Goal: Information Seeking & Learning: Check status

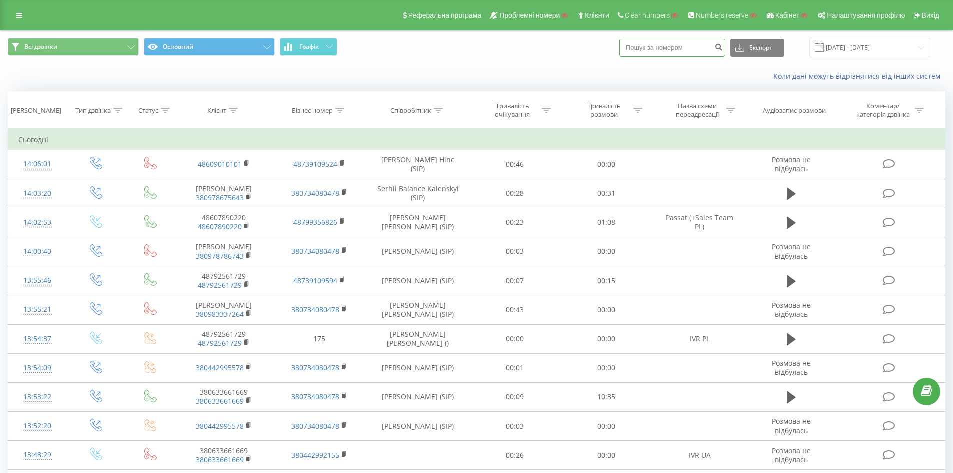
click at [650, 51] on input at bounding box center [672, 48] width 106 height 18
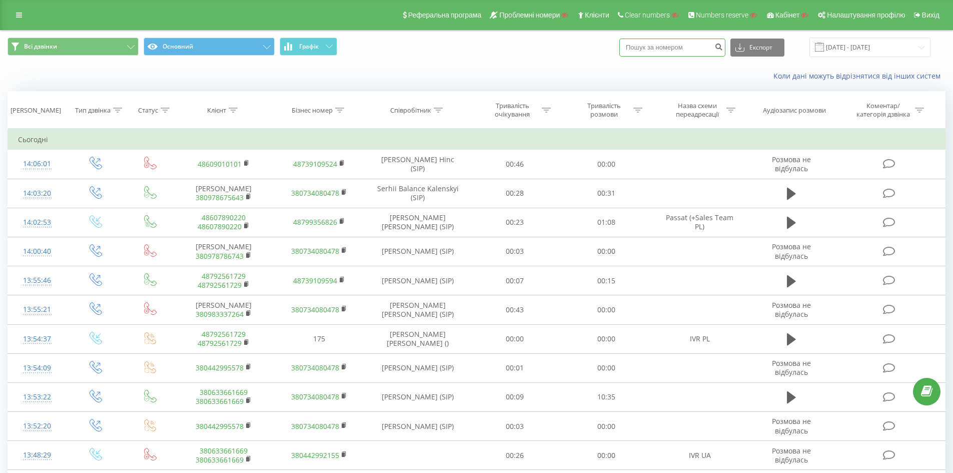
paste input "380939119975"
type input "380939119975"
click at [725, 42] on button "submit" at bounding box center [719, 48] width 14 height 18
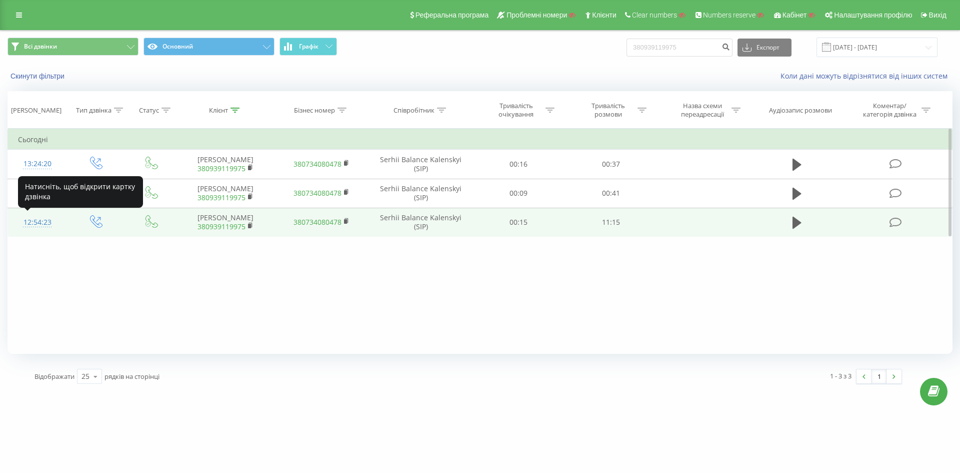
click at [38, 225] on div "12:54:23" at bounding box center [37, 223] width 39 height 20
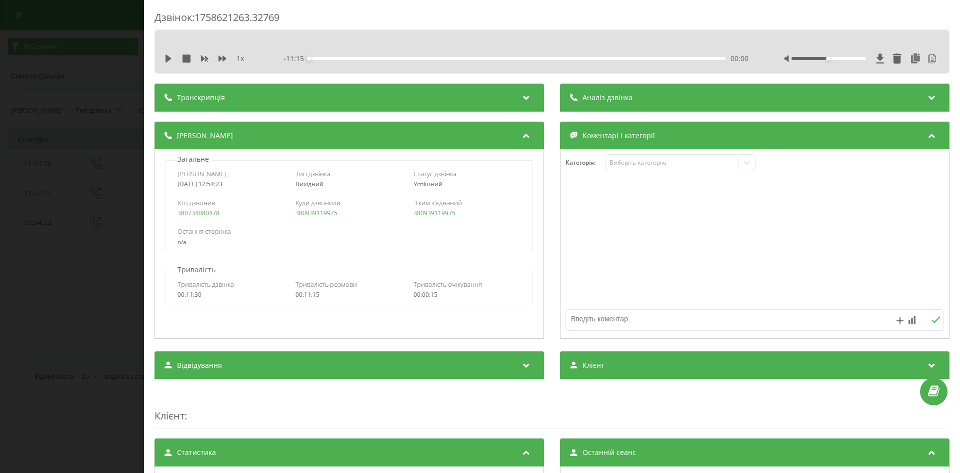
click at [521, 93] on icon at bounding box center [527, 96] width 12 height 10
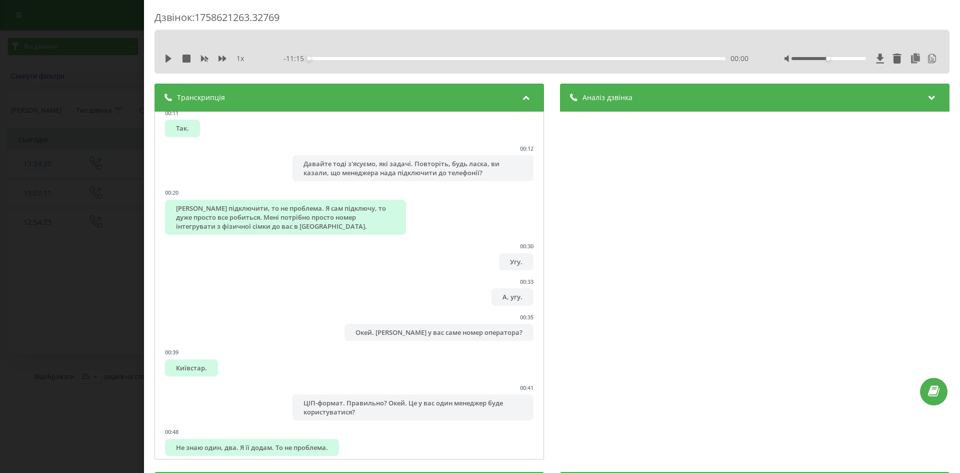
scroll to position [200, 0]
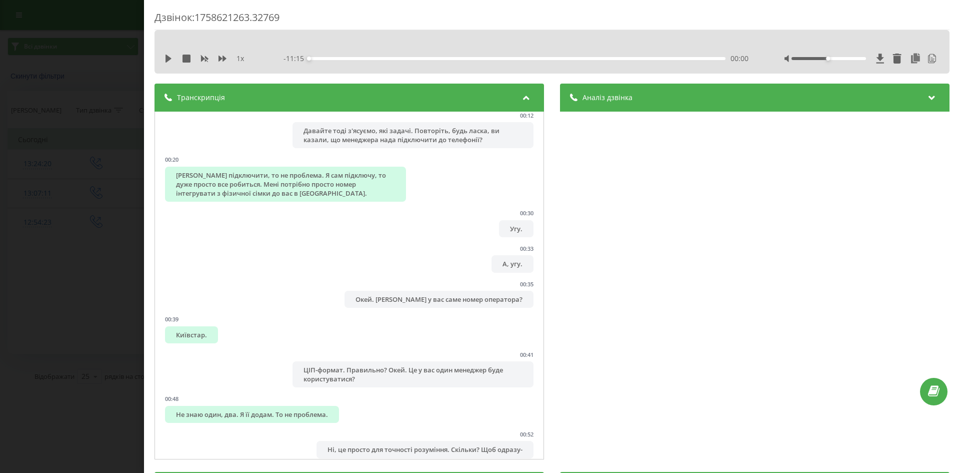
click at [683, 105] on div "Аналіз дзвінка" at bounding box center [755, 98] width 390 height 28
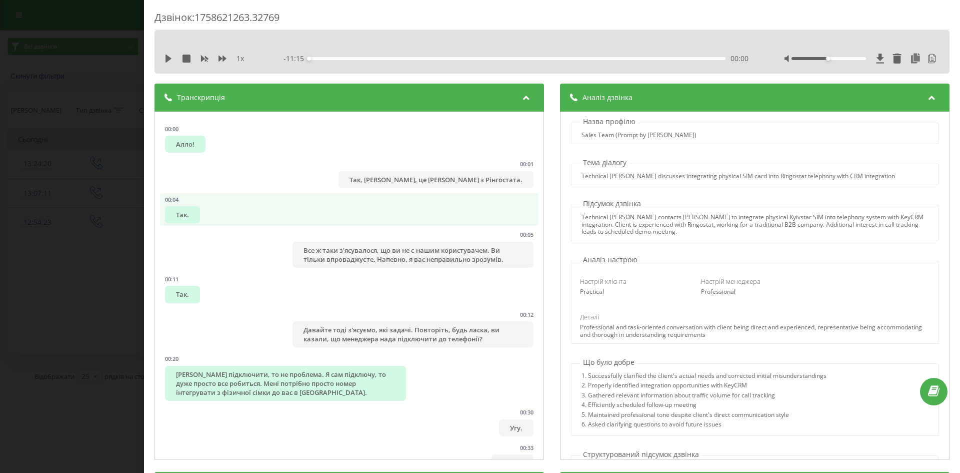
scroll to position [0, 0]
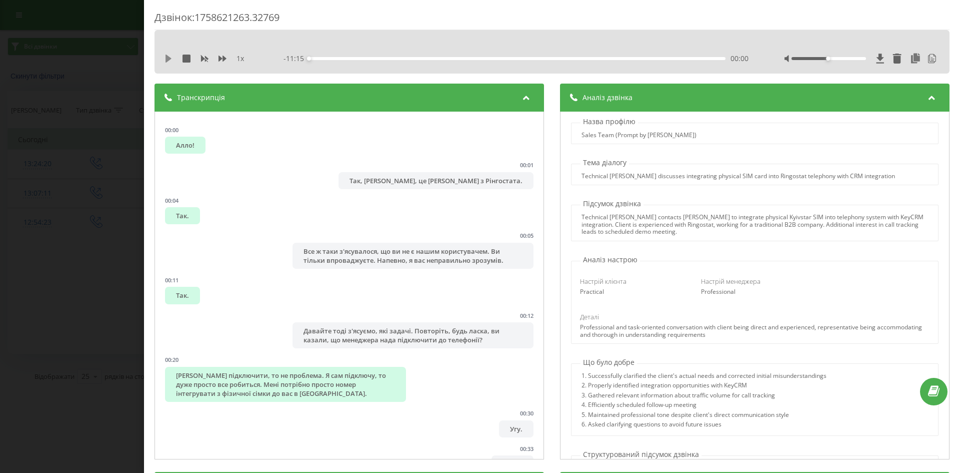
click at [169, 58] on icon at bounding box center [169, 59] width 6 height 8
click at [224, 58] on icon at bounding box center [223, 59] width 8 height 6
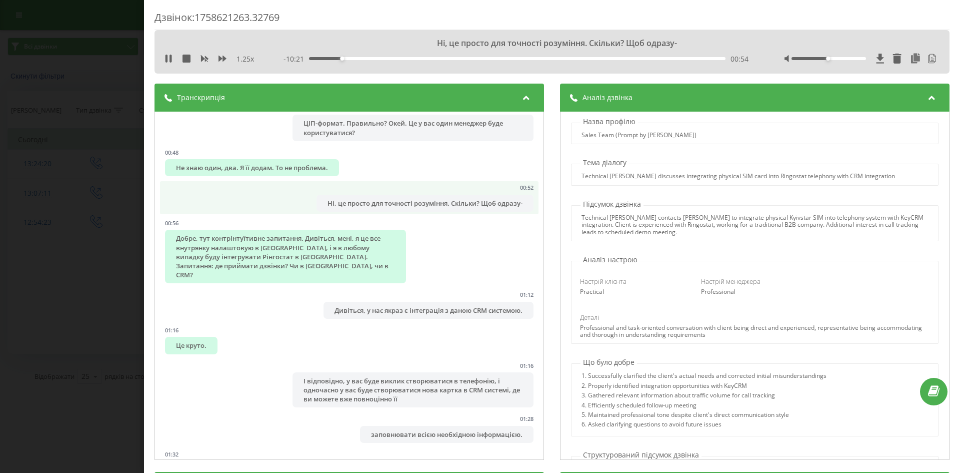
scroll to position [450, 0]
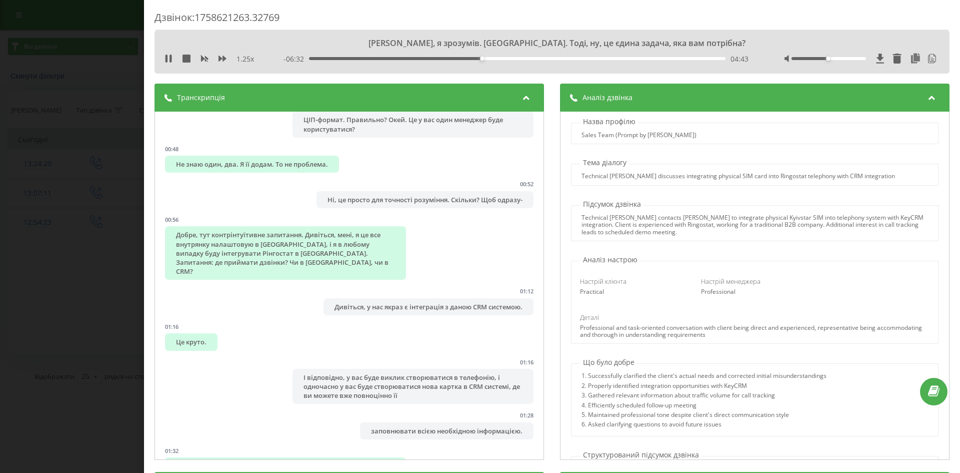
click at [473, 58] on div "04:43" at bounding box center [517, 58] width 417 height 3
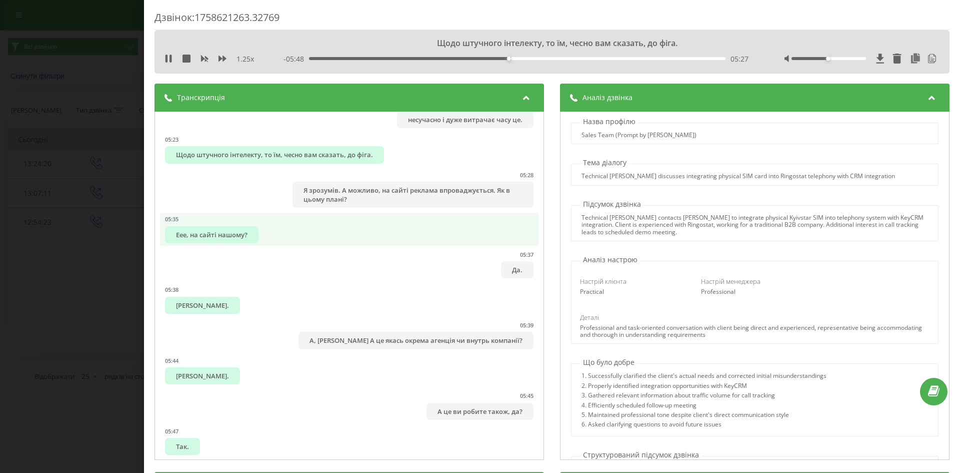
scroll to position [2150, 0]
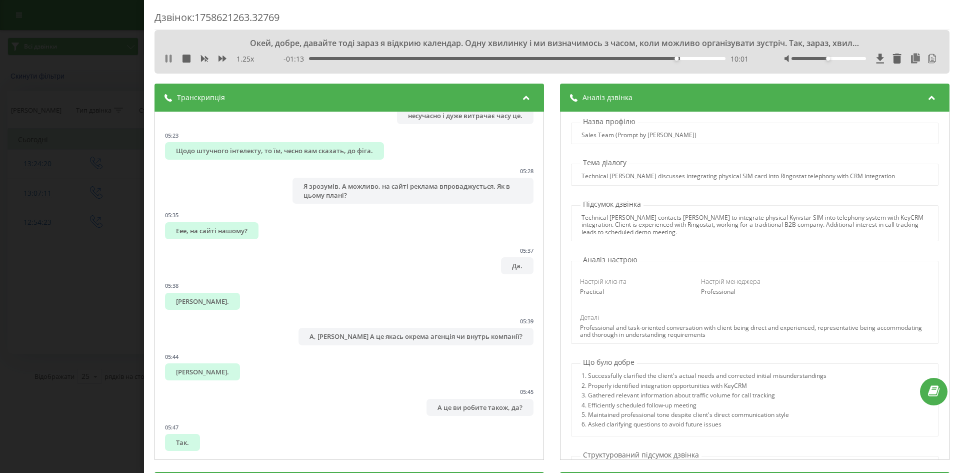
click at [168, 59] on icon at bounding box center [169, 59] width 8 height 8
click at [167, 60] on icon at bounding box center [169, 59] width 6 height 8
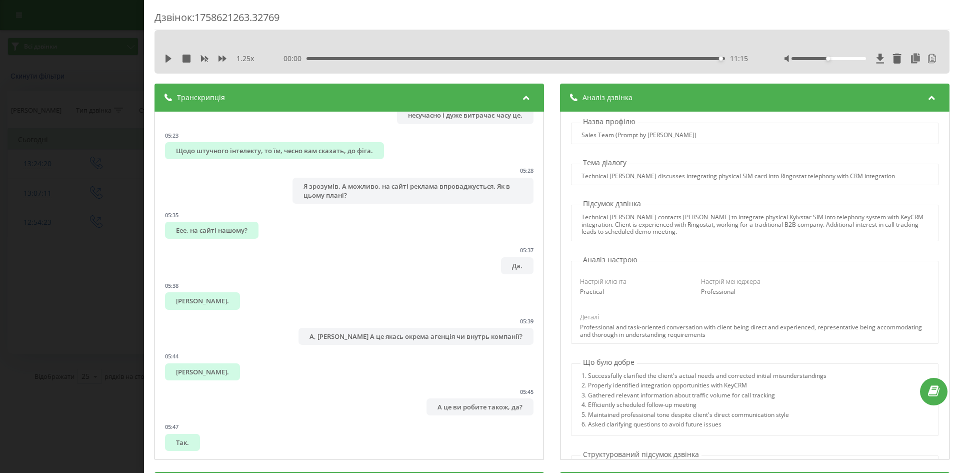
click at [123, 66] on div "Дзвінок : 1758621263.32769 1.25 x 00:00 11:15 11:15 Транскрипція 00:00 Алло! 00…" at bounding box center [480, 236] width 960 height 473
